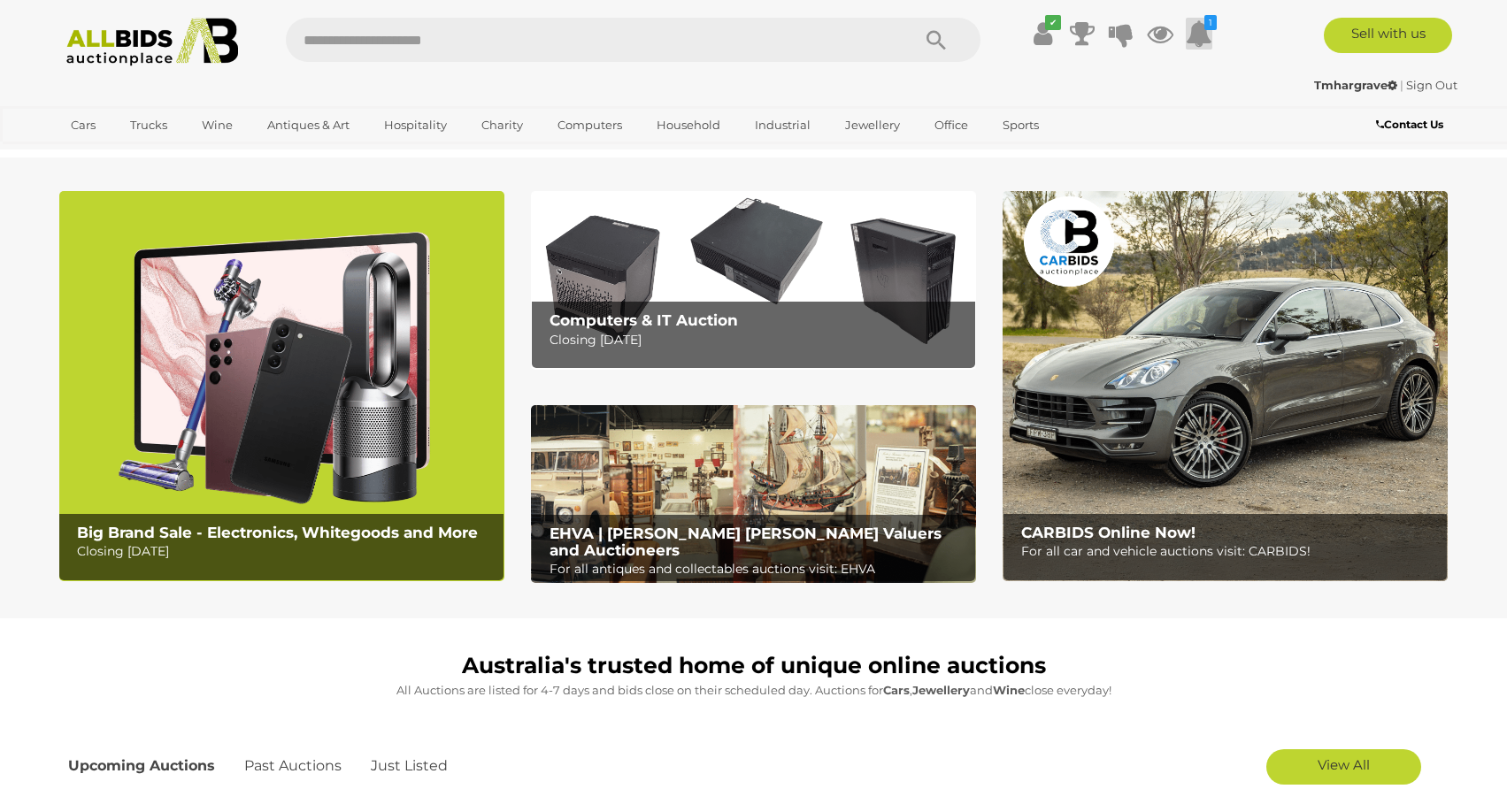
click at [1195, 37] on icon at bounding box center [1199, 34] width 27 height 32
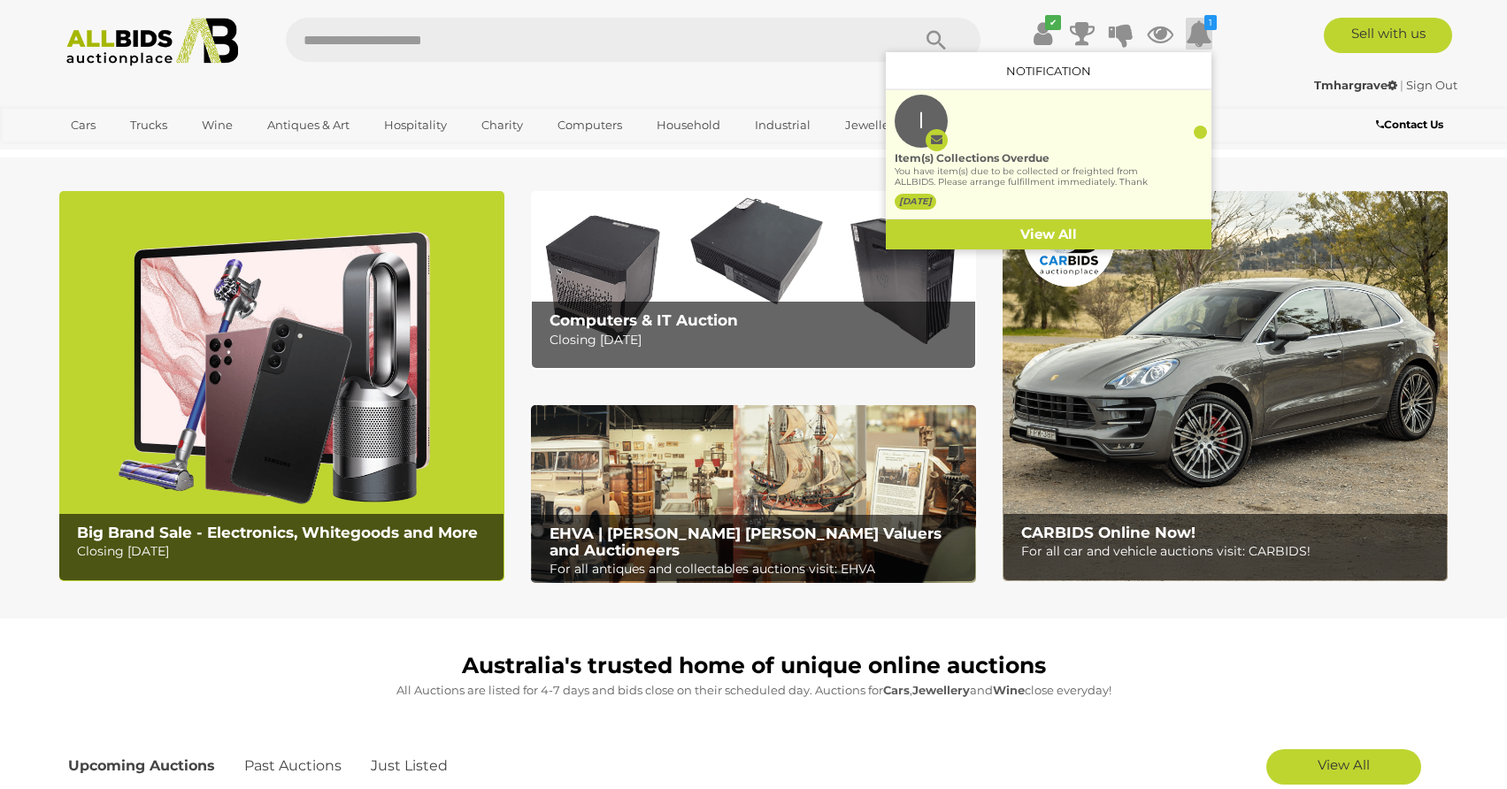
click at [967, 172] on div "You have item(s) due to be collected or freighted from ALLBIDS. Please arrange …" at bounding box center [1022, 178] width 255 height 24
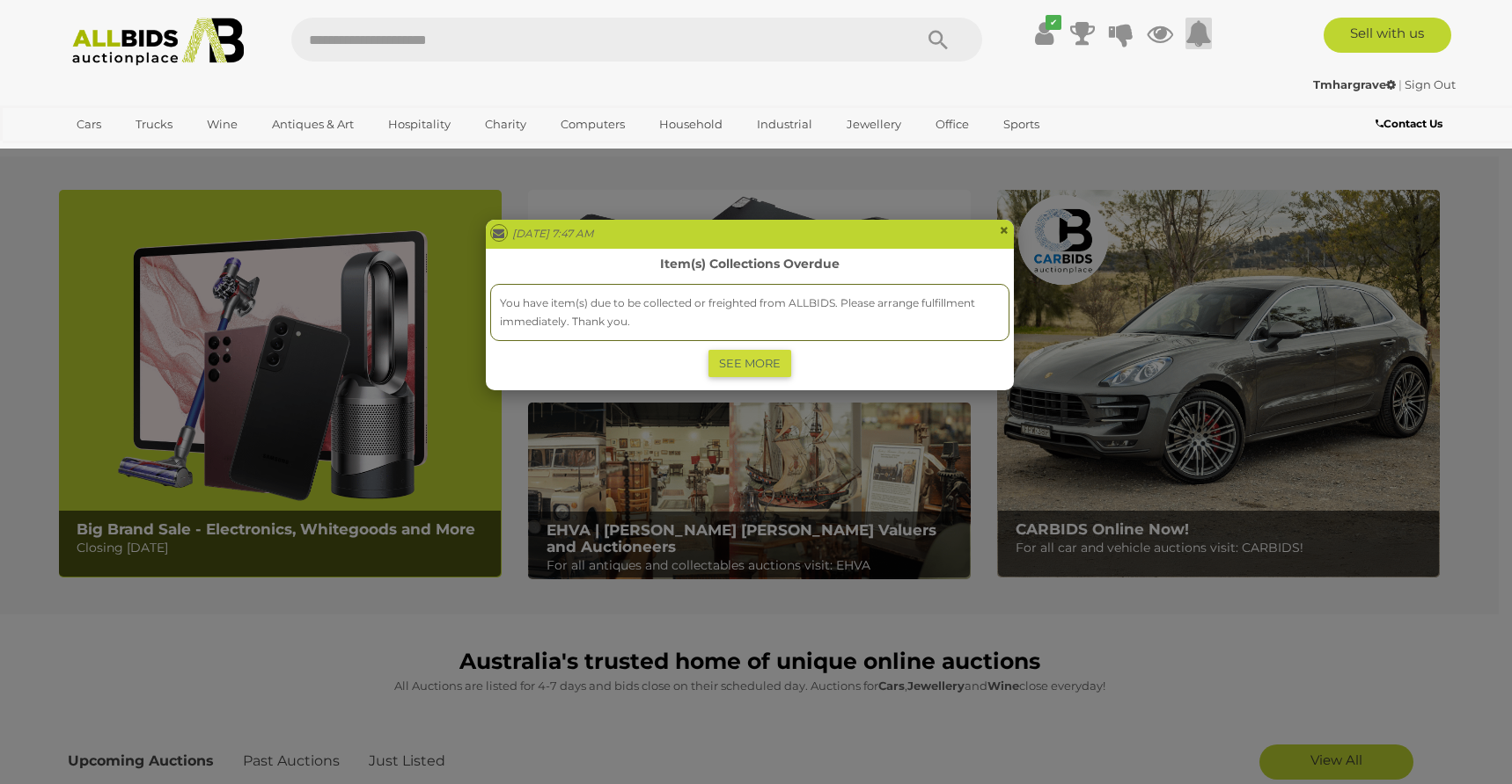
click at [1055, 29] on div "[DATE] 7:47 AM × Item(s) Collections Overdue You have item(s) due to be collect…" at bounding box center [756, 392] width 1512 height 784
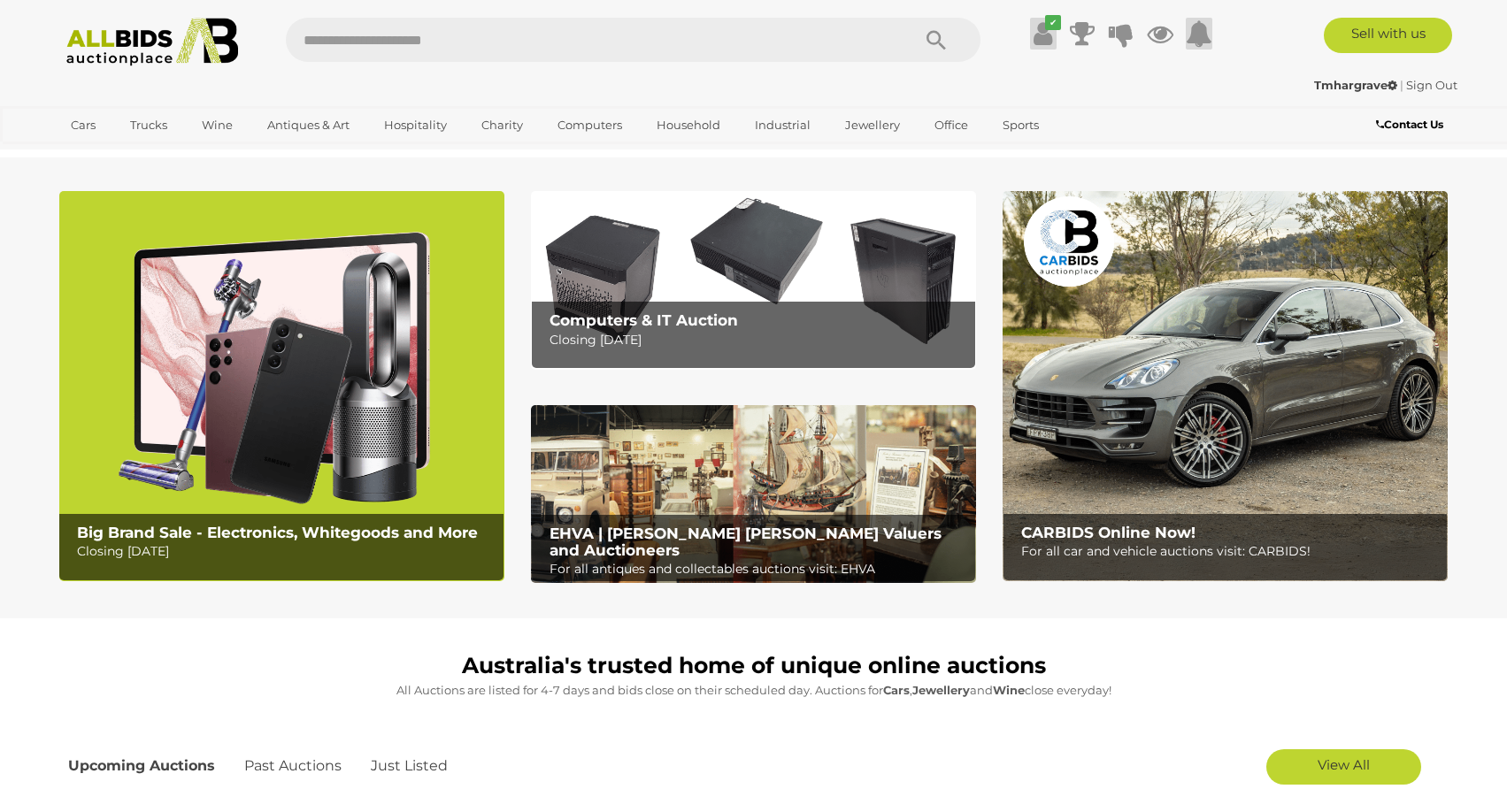
click at [1051, 33] on icon at bounding box center [1043, 34] width 19 height 32
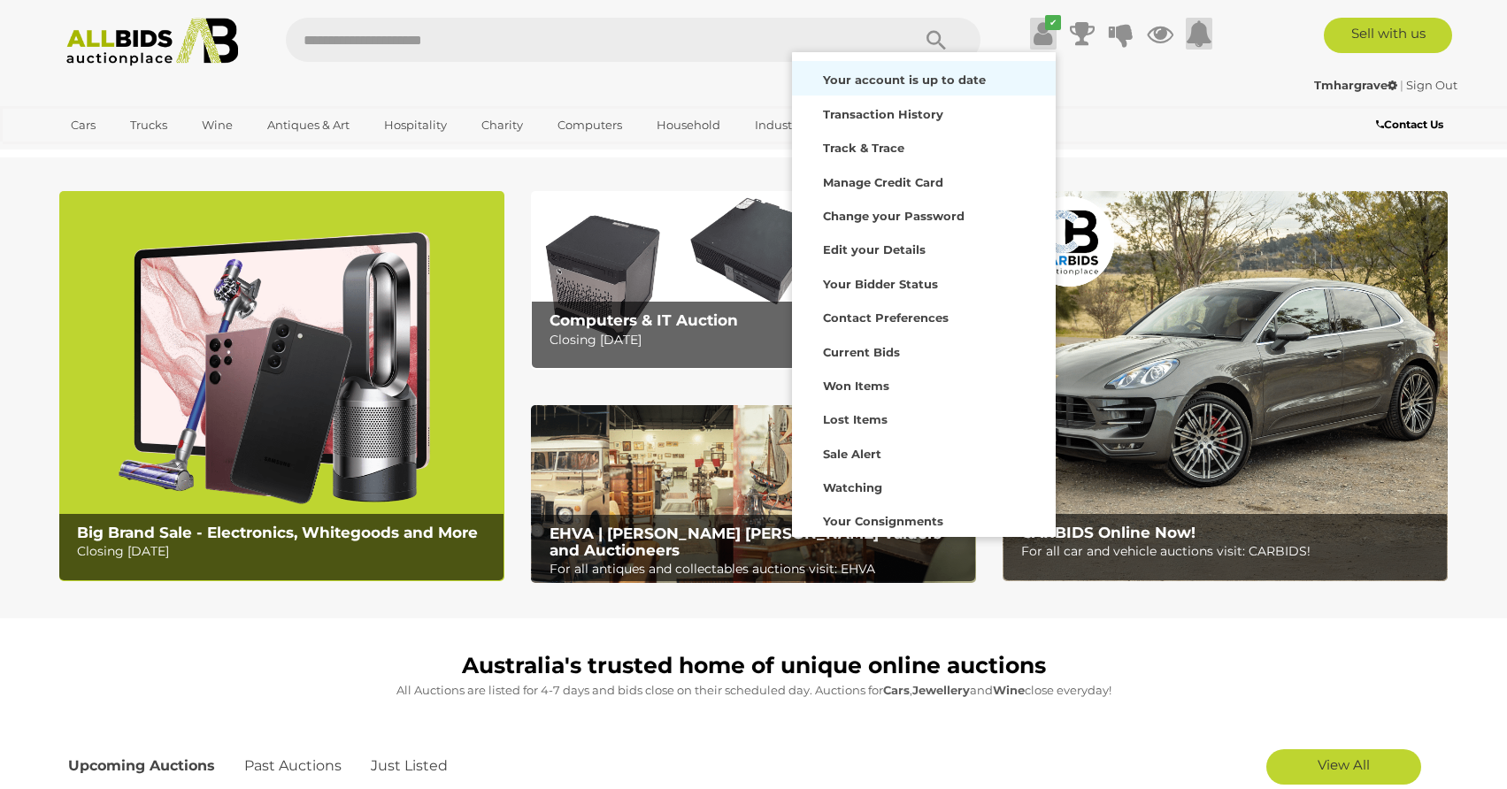
click at [913, 75] on strong "Your account is up to date" at bounding box center [904, 80] width 163 height 14
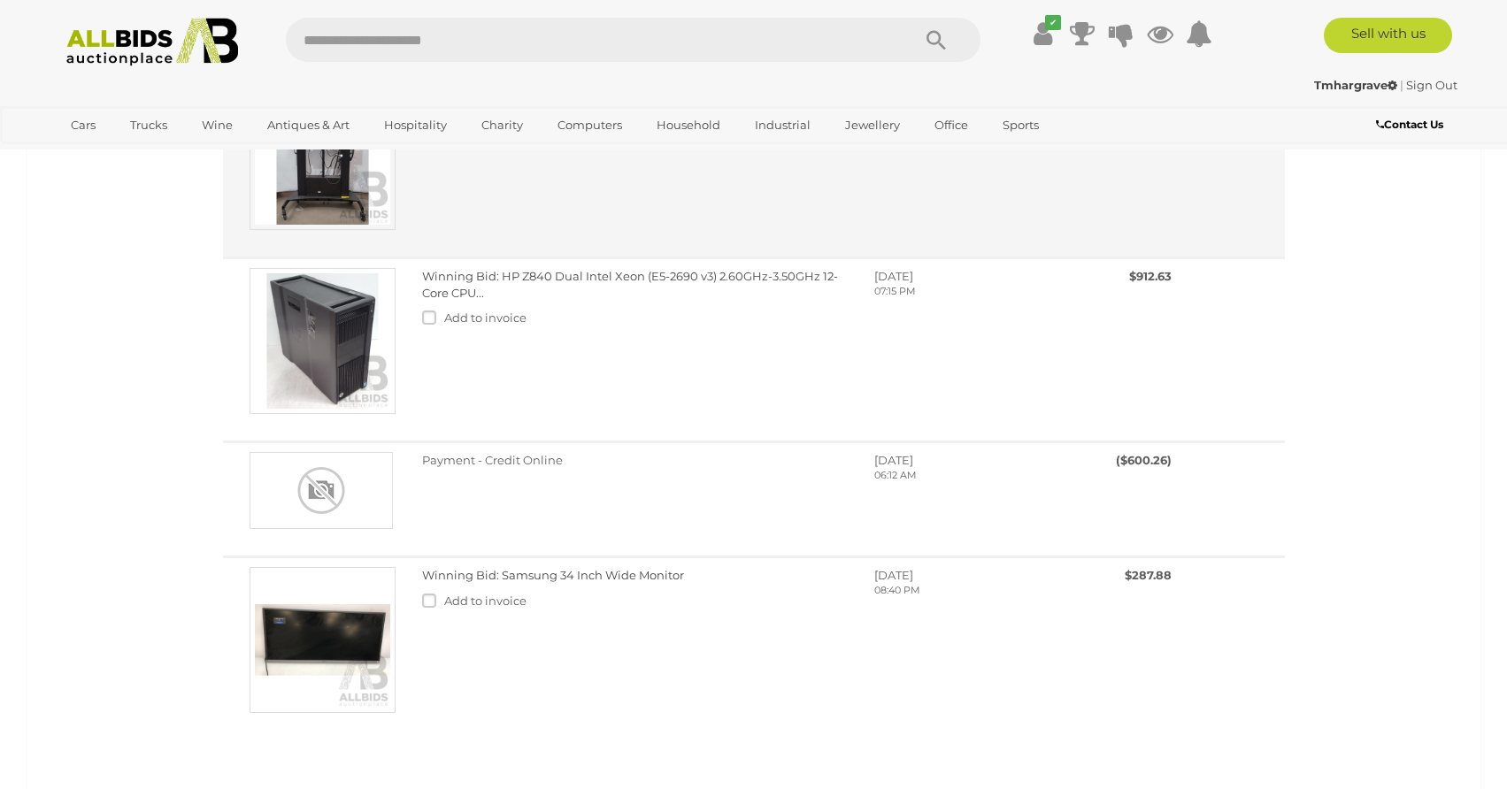
scroll to position [1505, 0]
